Goal: Check status

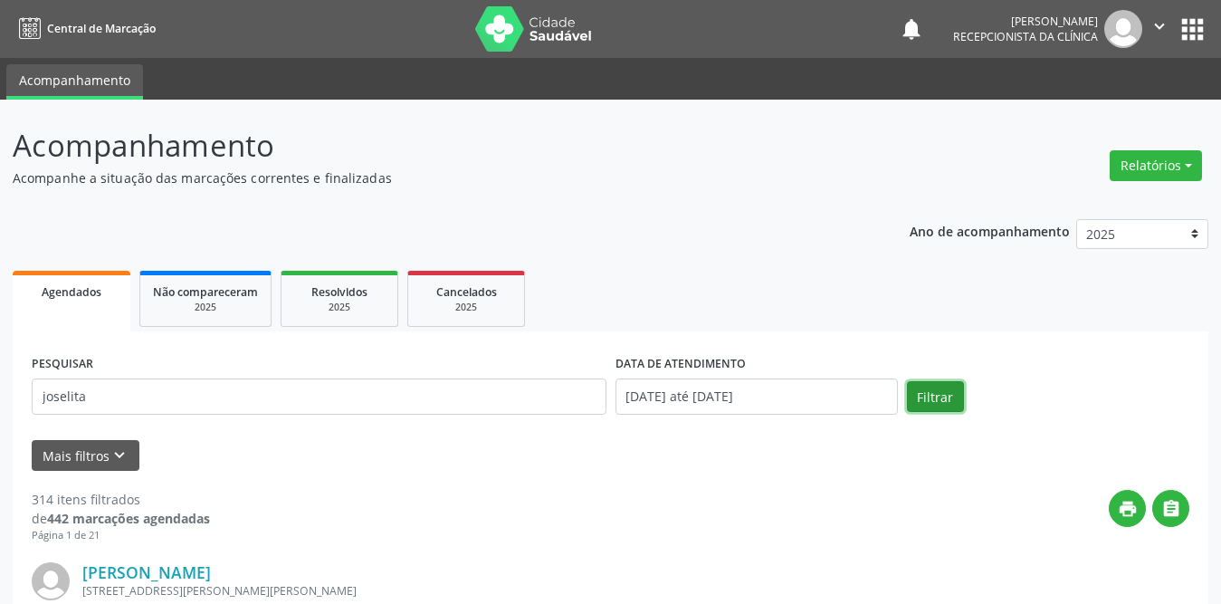
click at [937, 396] on button "Filtrar" at bounding box center [935, 396] width 57 height 31
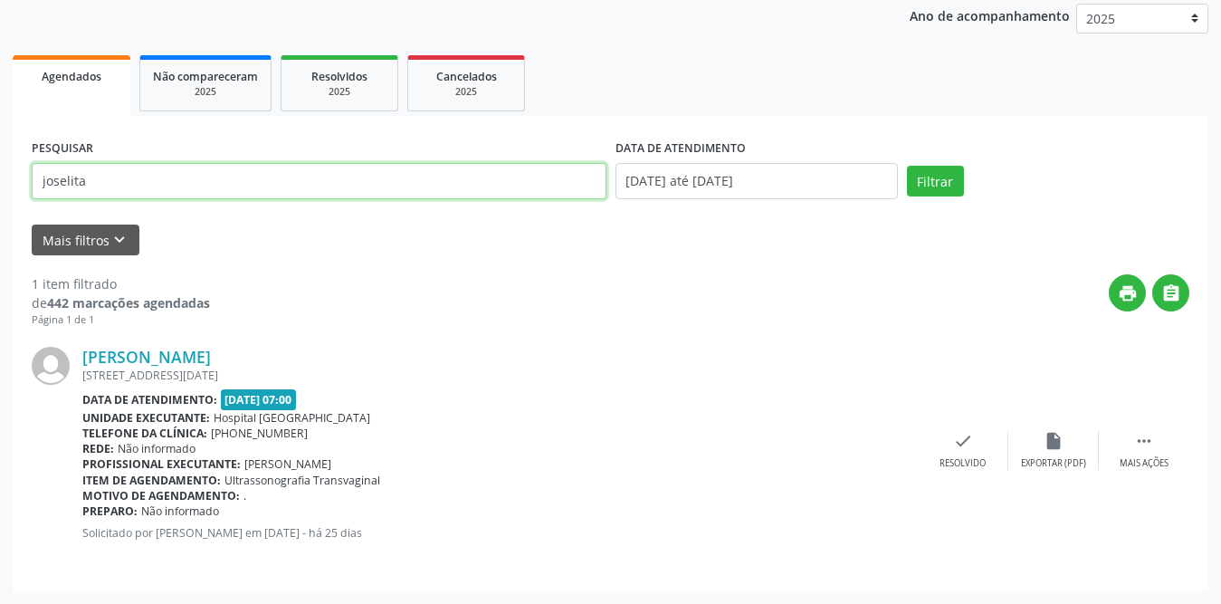
click at [90, 186] on input "joselita" at bounding box center [319, 181] width 575 height 36
type input "j"
click at [142, 189] on input "text" at bounding box center [319, 181] width 575 height 36
type input "[PERSON_NAME]"
click at [907, 166] on button "Filtrar" at bounding box center [935, 181] width 57 height 31
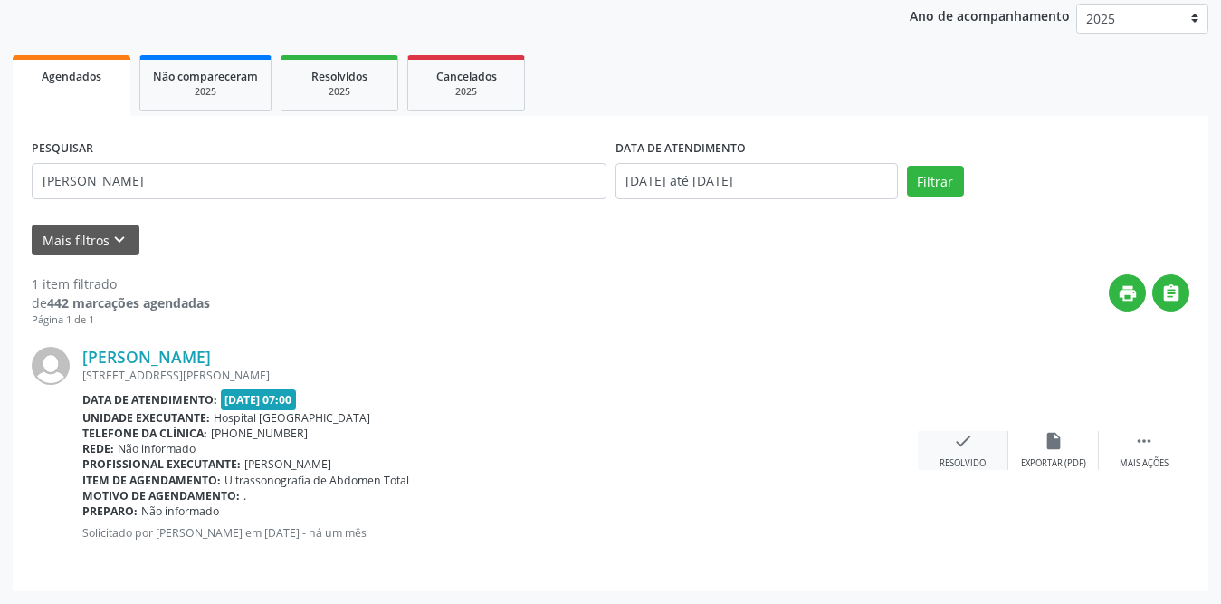
click at [957, 445] on icon "check" at bounding box center [963, 441] width 20 height 20
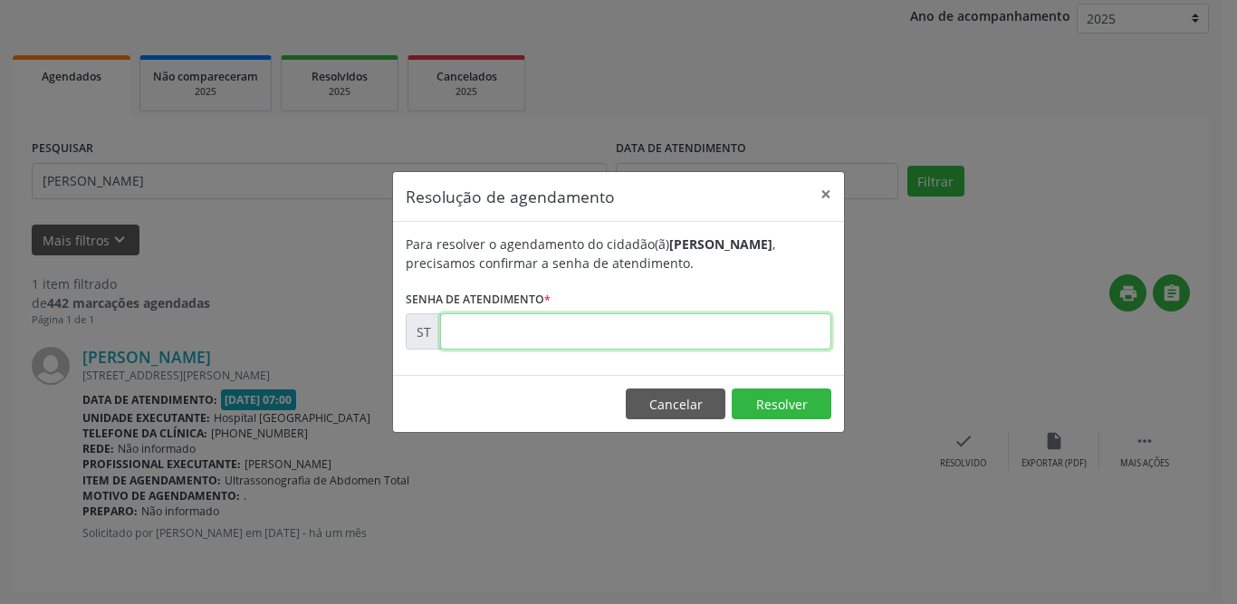
click at [549, 338] on input "text" at bounding box center [635, 331] width 391 height 36
type input "00010727"
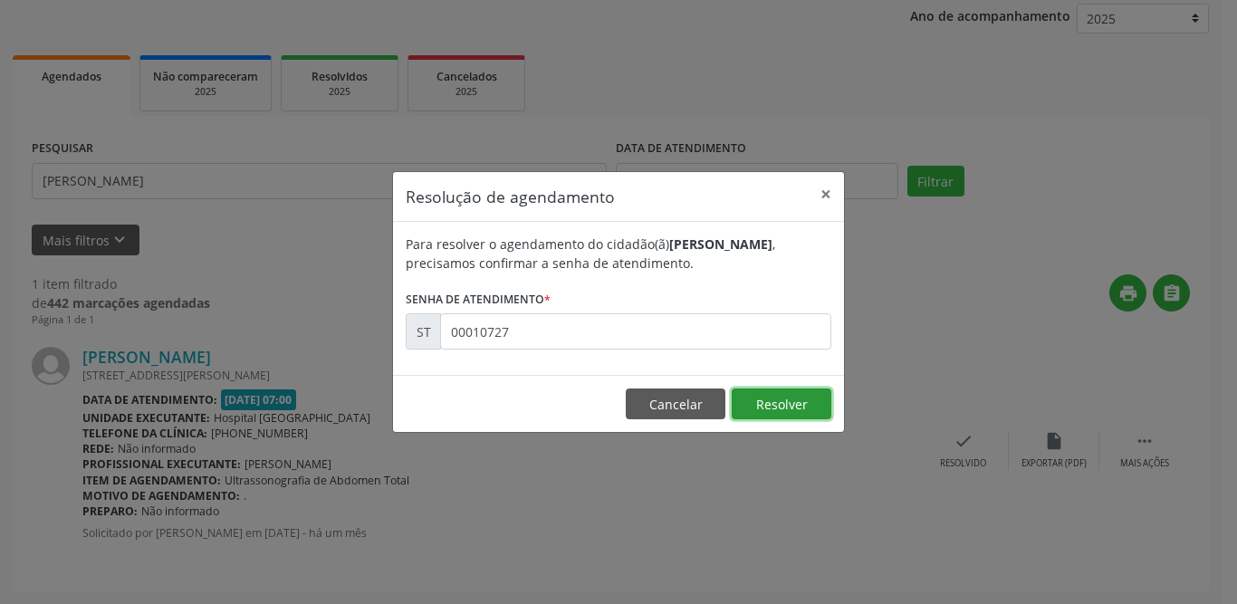
click at [761, 400] on button "Resolver" at bounding box center [782, 403] width 100 height 31
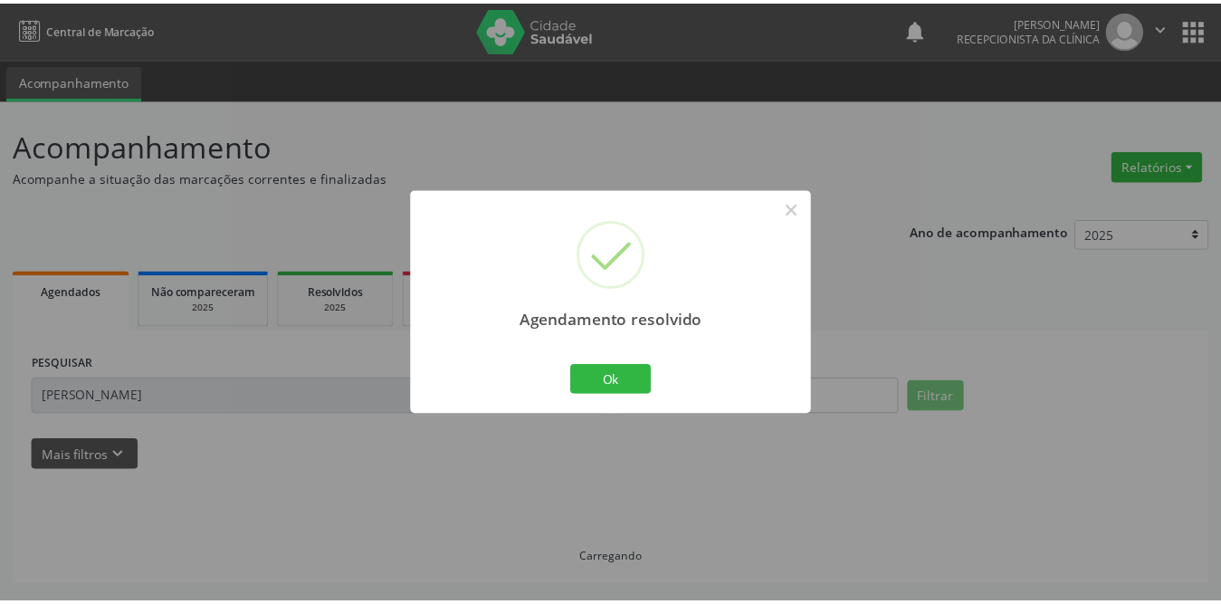
scroll to position [0, 0]
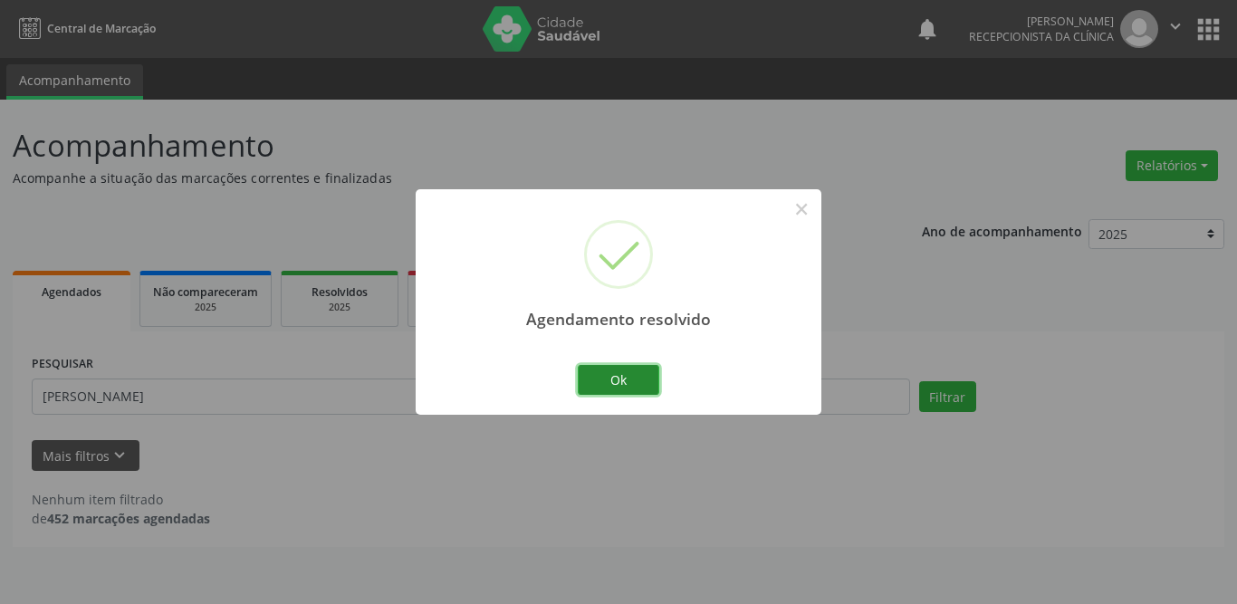
click at [598, 368] on button "Ok" at bounding box center [618, 380] width 81 height 31
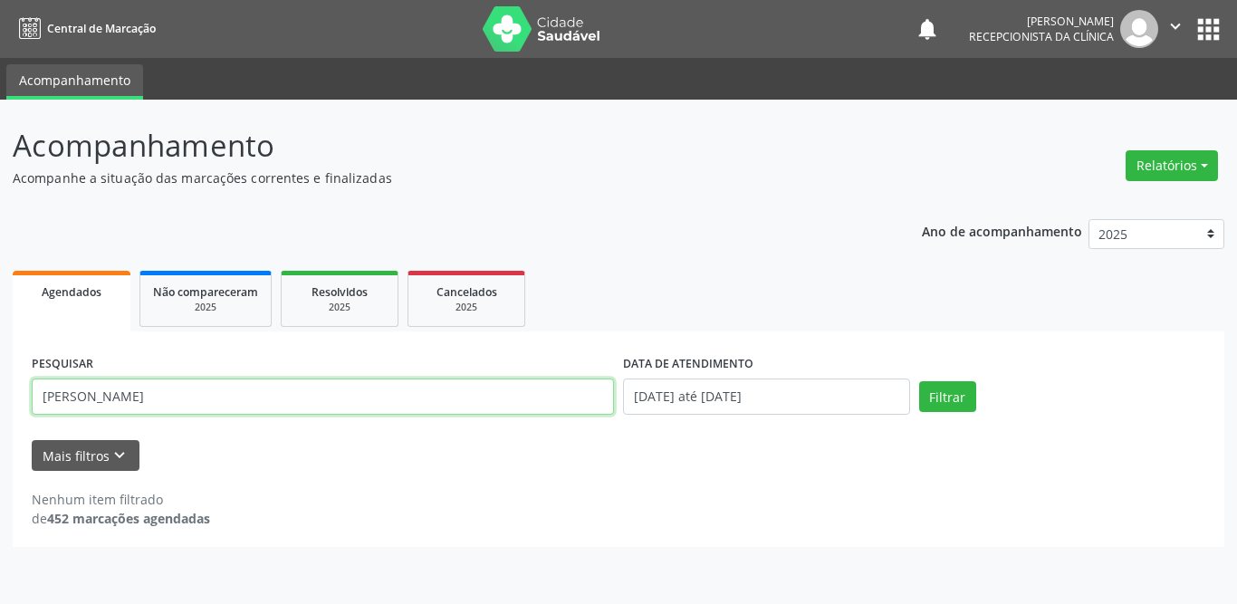
click at [183, 402] on input "[PERSON_NAME]" at bounding box center [323, 396] width 582 height 36
type input "i"
type input "belarmina"
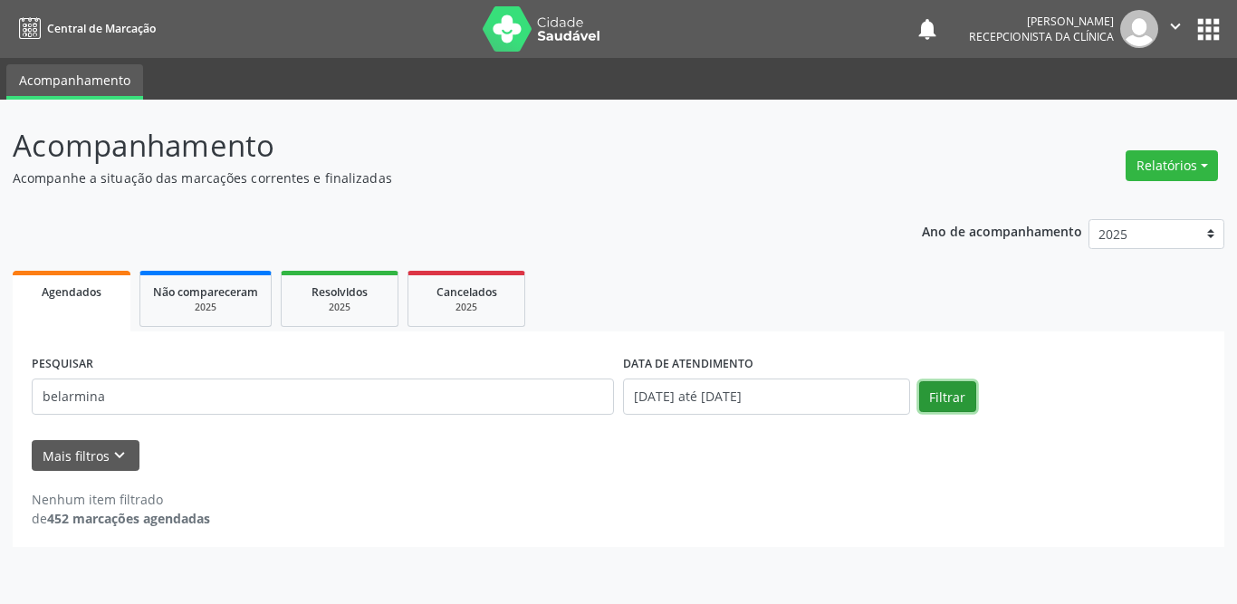
click at [936, 393] on button "Filtrar" at bounding box center [947, 396] width 57 height 31
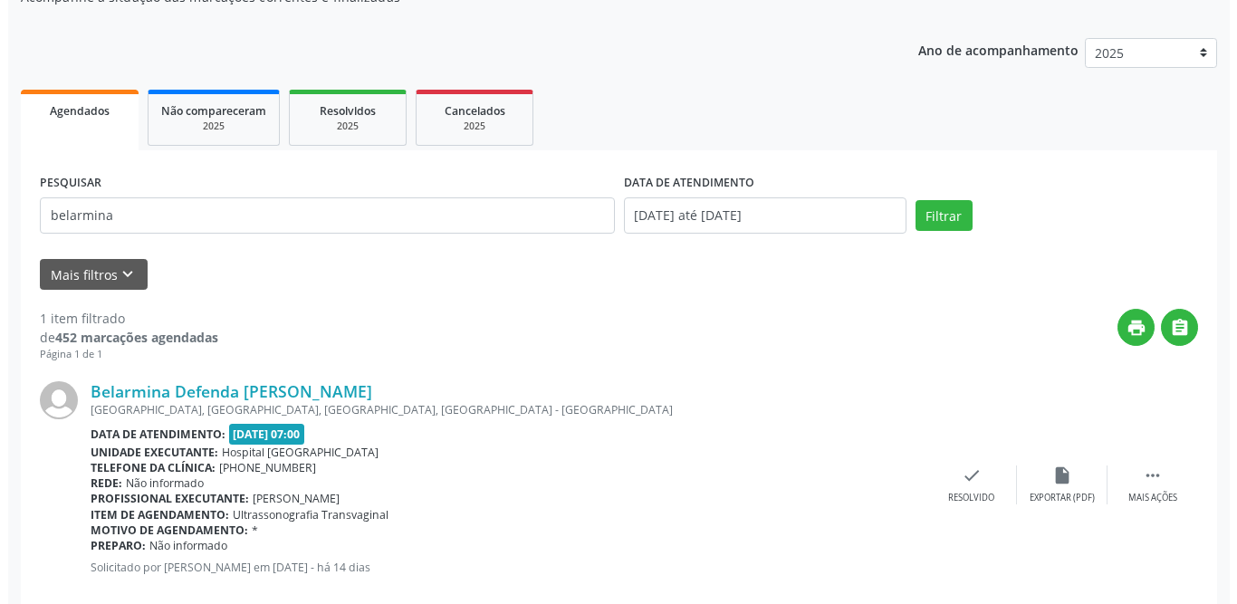
scroll to position [215, 0]
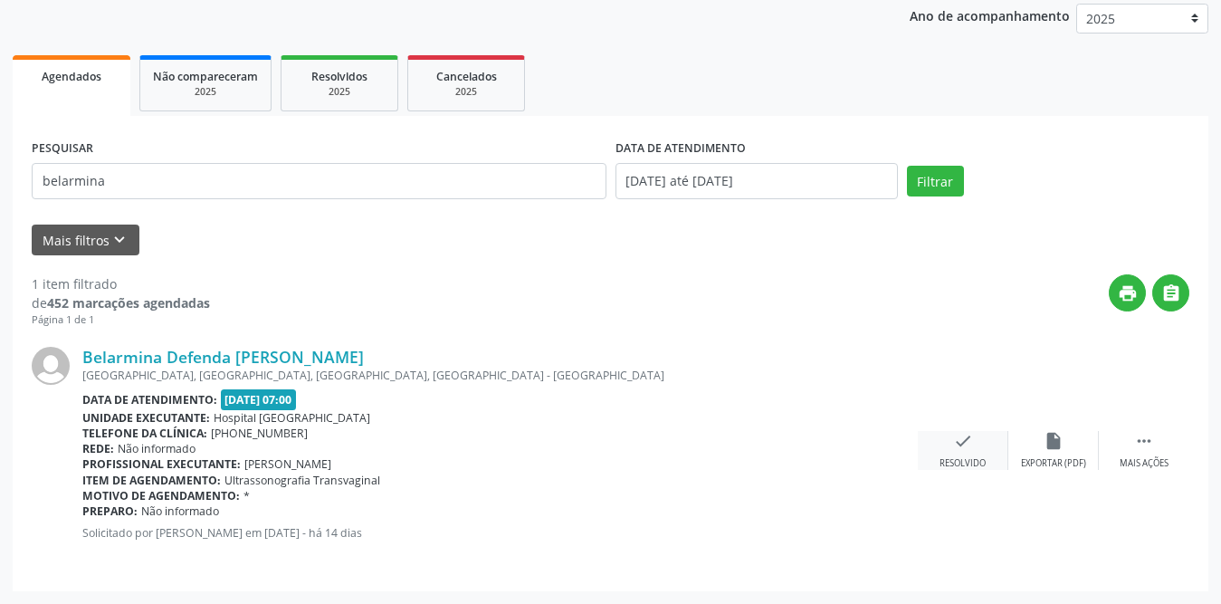
click at [966, 440] on icon "check" at bounding box center [963, 441] width 20 height 20
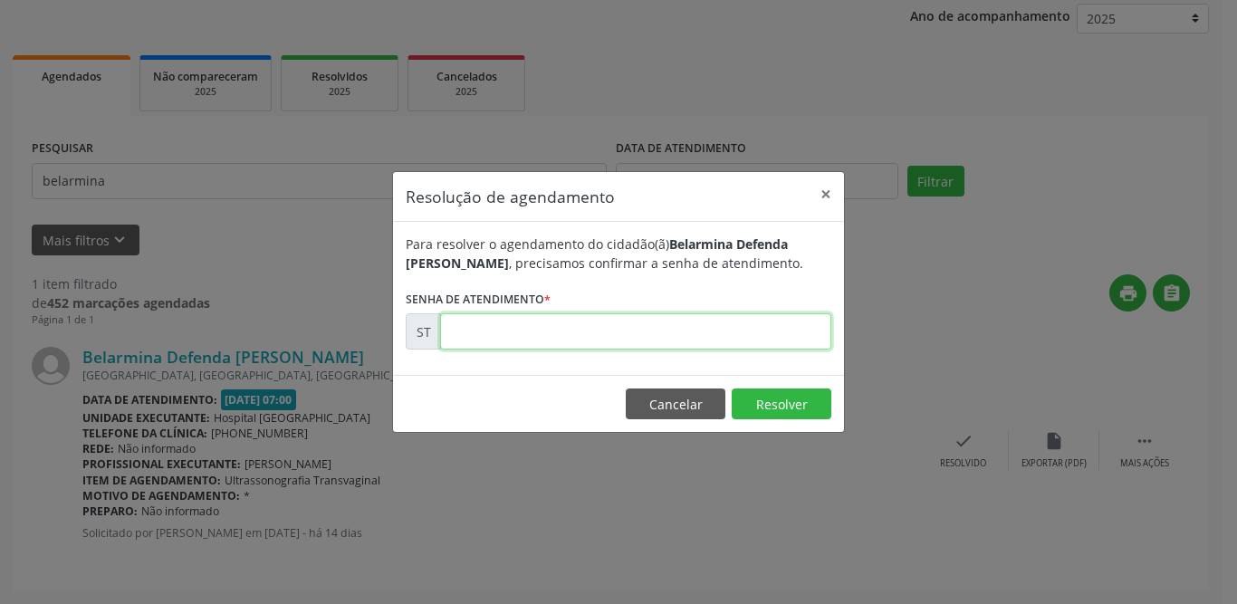
click at [519, 340] on input "text" at bounding box center [635, 331] width 391 height 36
type input "00014698"
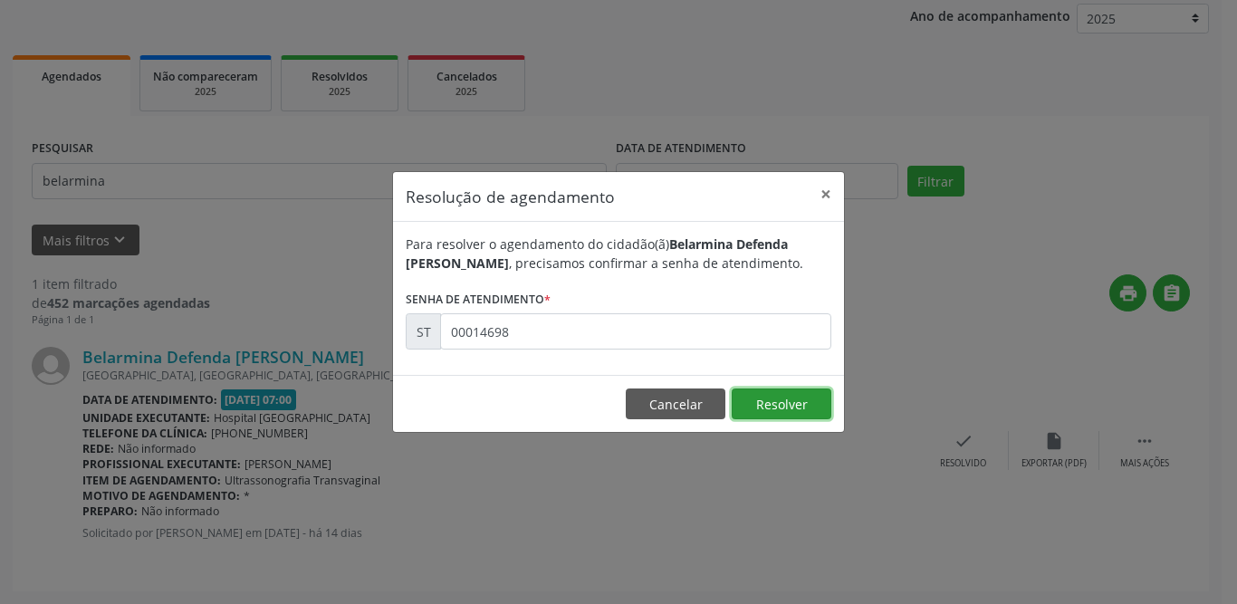
click at [793, 397] on button "Resolver" at bounding box center [782, 403] width 100 height 31
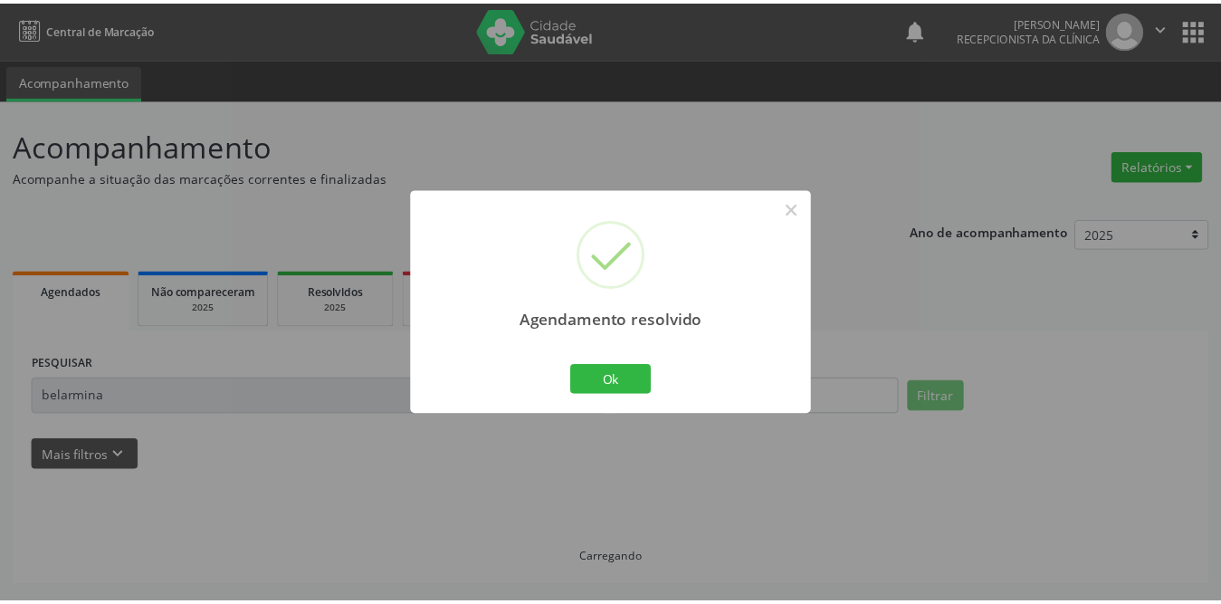
scroll to position [0, 0]
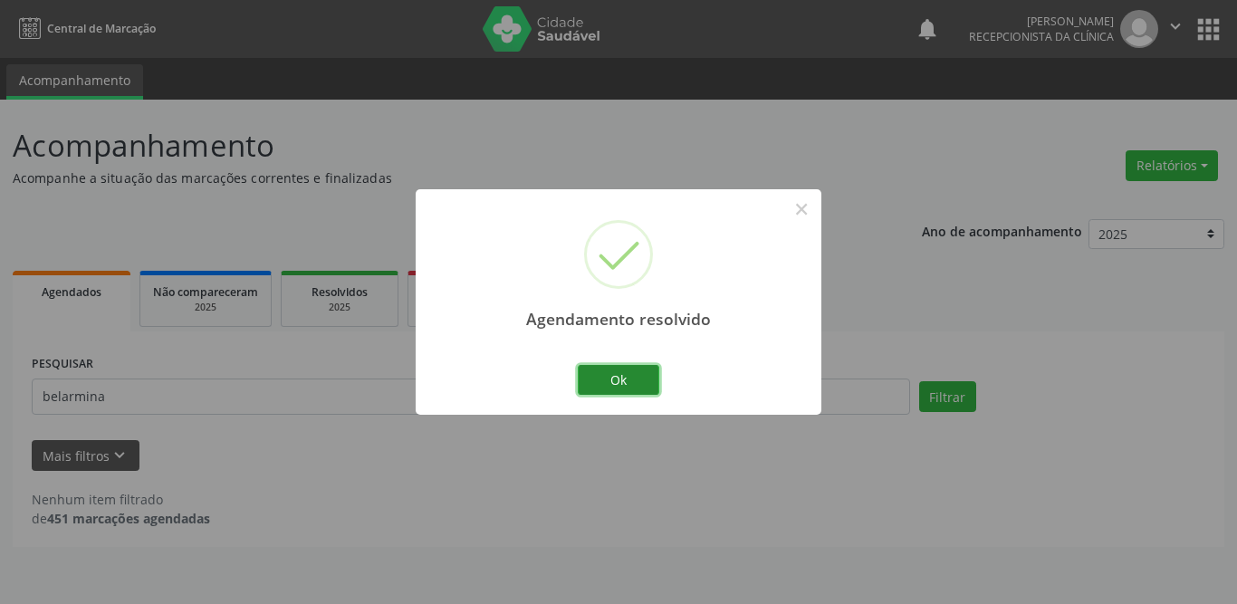
click at [617, 378] on button "Ok" at bounding box center [618, 380] width 81 height 31
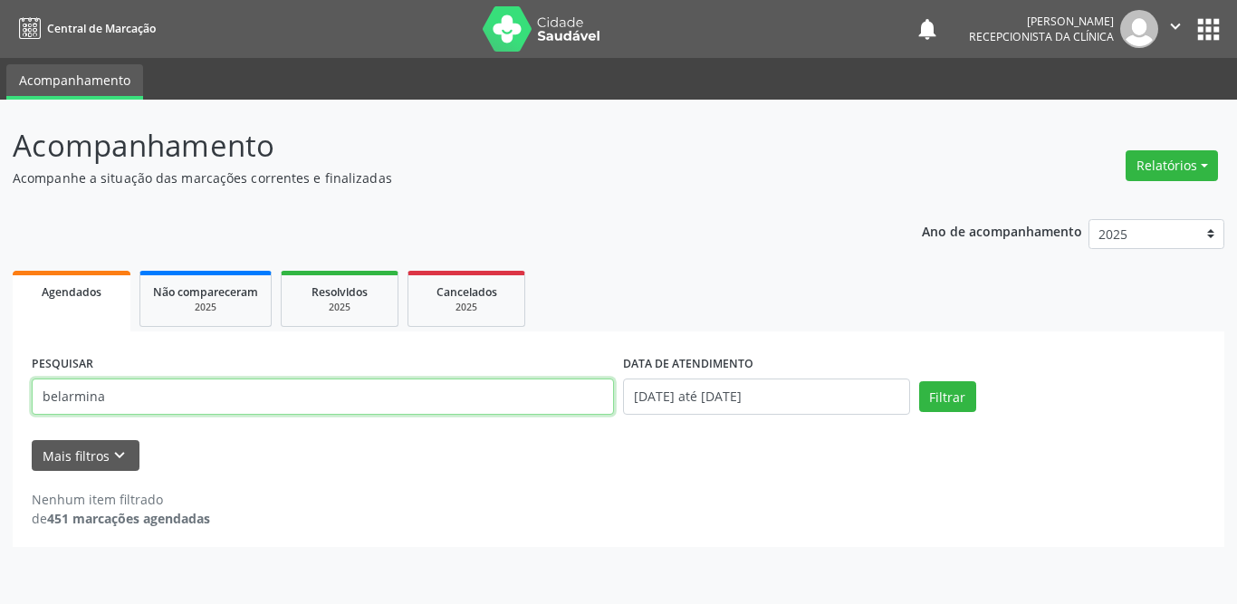
click at [223, 380] on input "belarmina" at bounding box center [323, 396] width 582 height 36
click at [223, 385] on input "belarmina" at bounding box center [323, 396] width 582 height 36
type input "abediza"
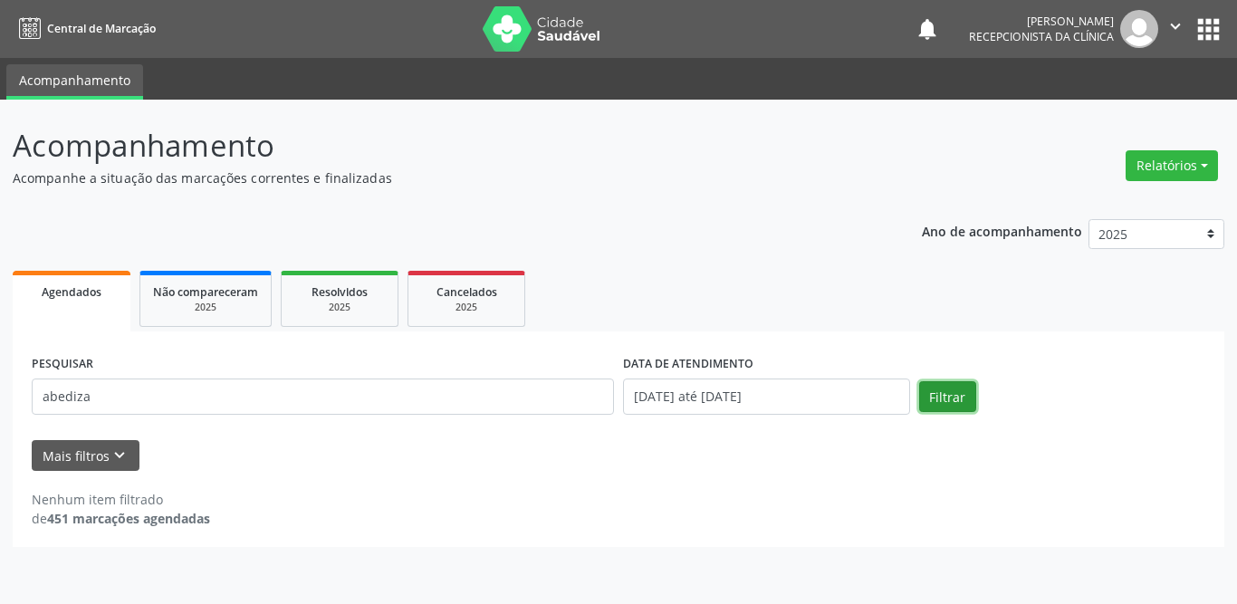
click at [938, 387] on button "Filtrar" at bounding box center [947, 396] width 57 height 31
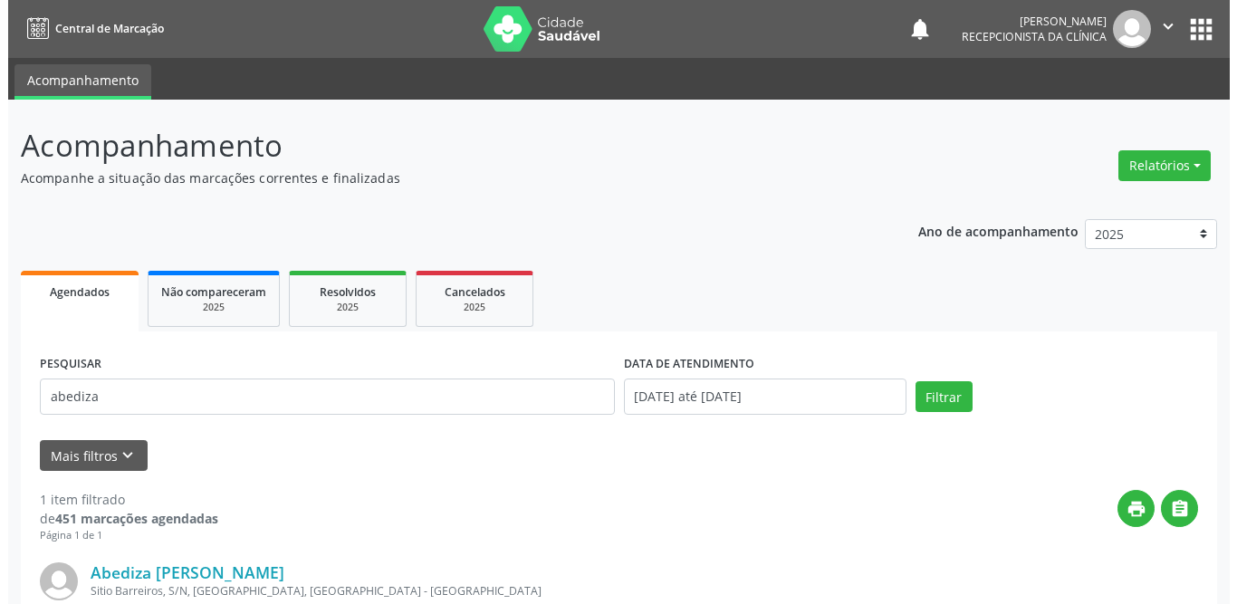
scroll to position [215, 0]
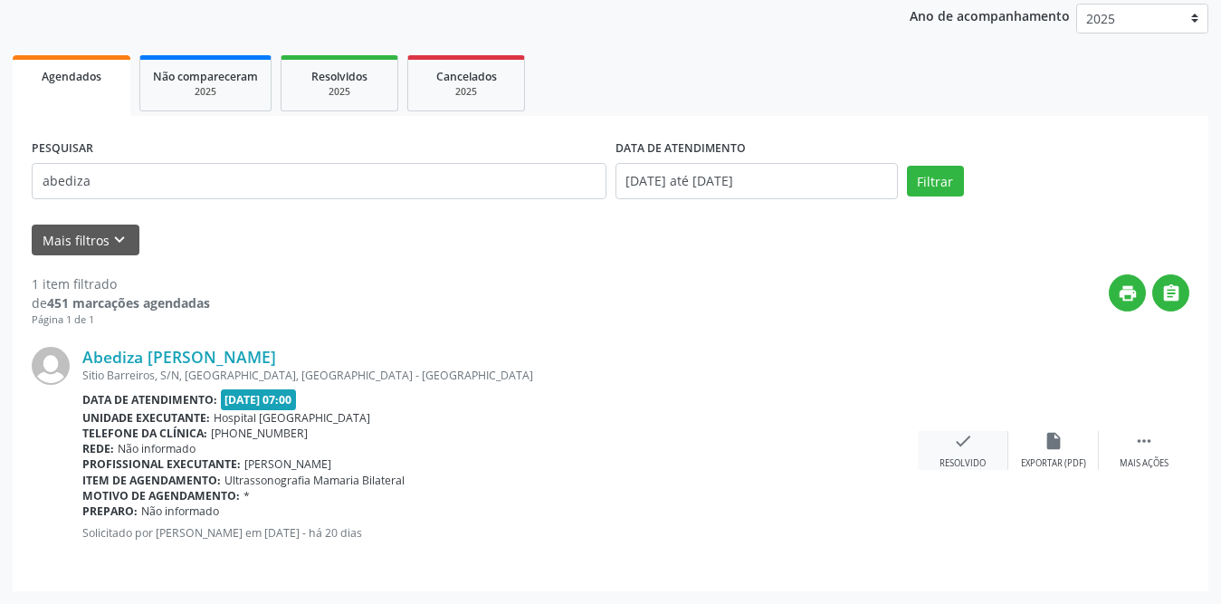
click at [961, 437] on icon "check" at bounding box center [963, 441] width 20 height 20
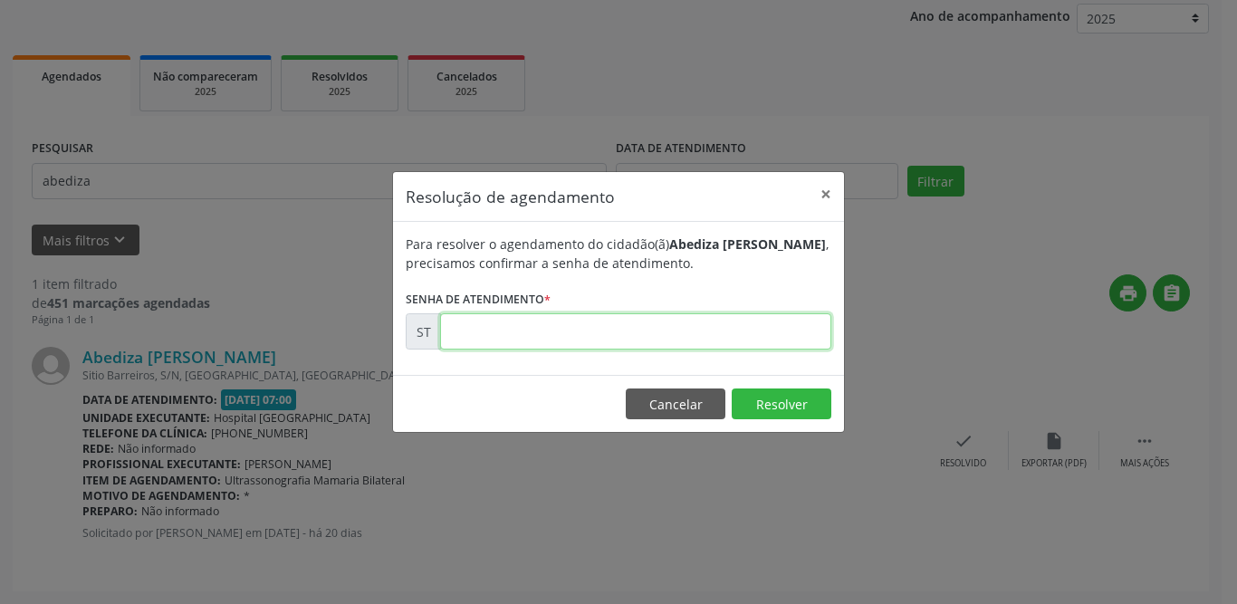
click at [573, 333] on input "text" at bounding box center [635, 331] width 391 height 36
type input "00013155"
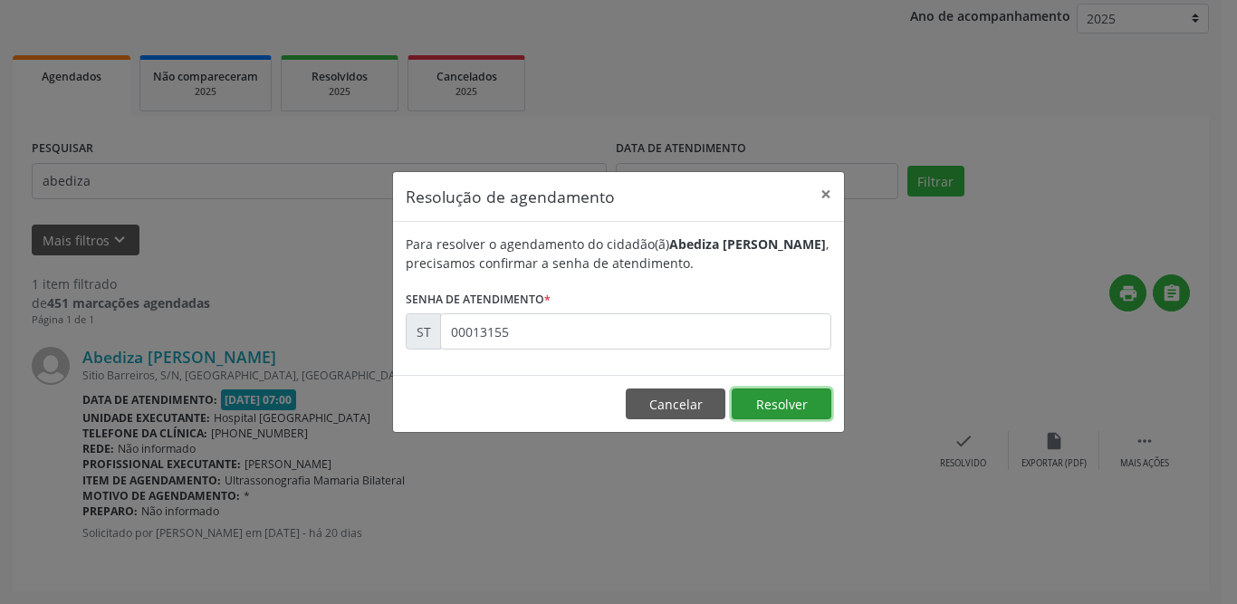
click at [777, 404] on button "Resolver" at bounding box center [782, 403] width 100 height 31
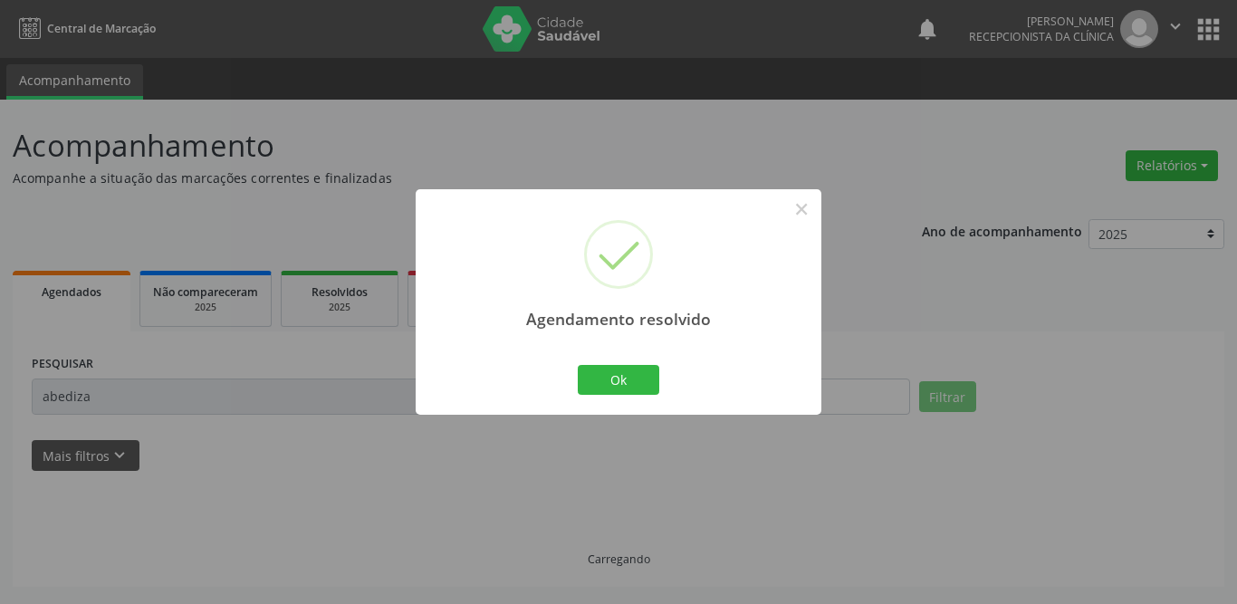
scroll to position [0, 0]
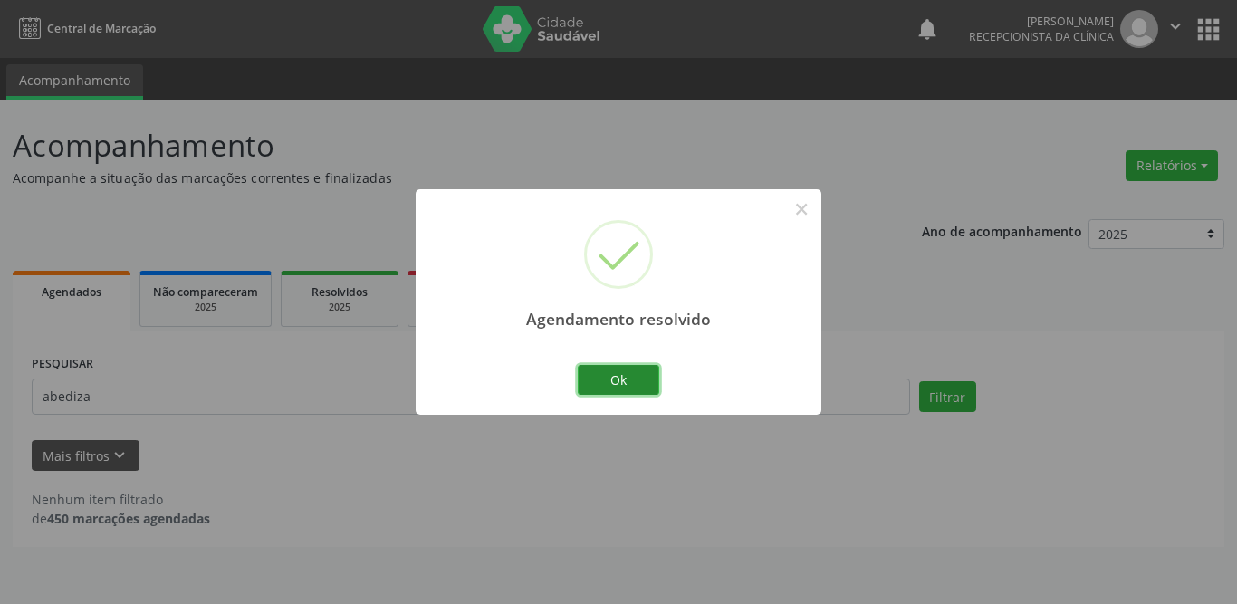
click at [648, 384] on button "Ok" at bounding box center [618, 380] width 81 height 31
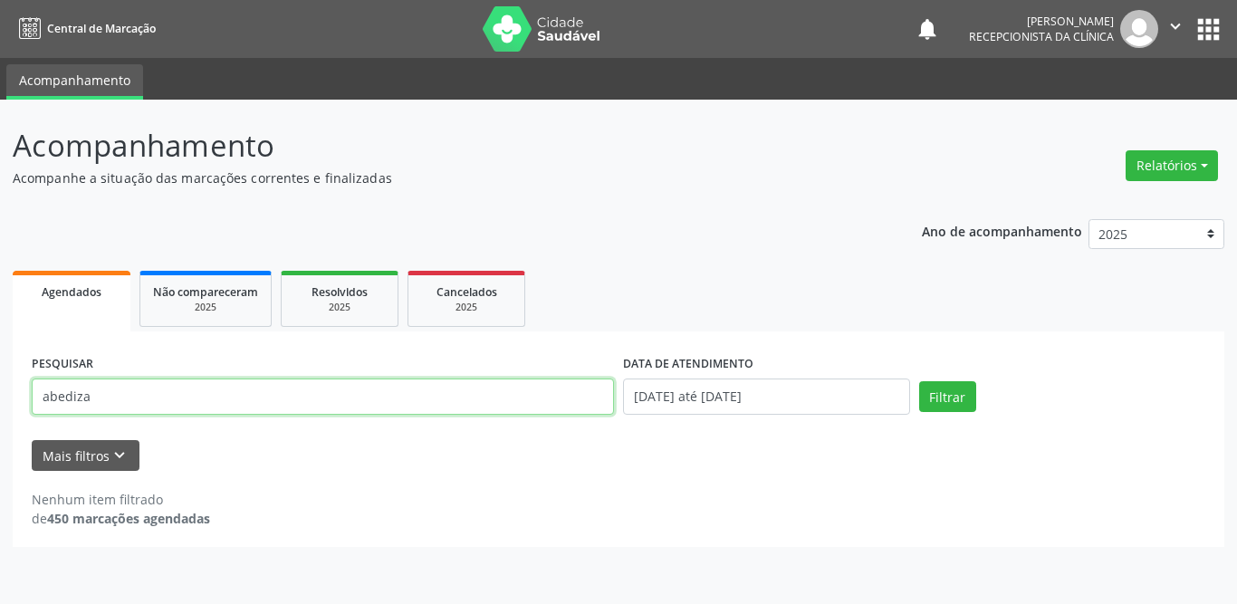
drag, startPoint x: 262, startPoint y: 407, endPoint x: 0, endPoint y: 408, distance: 261.7
click at [0, 408] on div "Acompanhamento Acompanhe a situação das marcações correntes e finalizadas Relat…" at bounding box center [618, 352] width 1237 height 504
